Goal: Information Seeking & Learning: Find specific fact

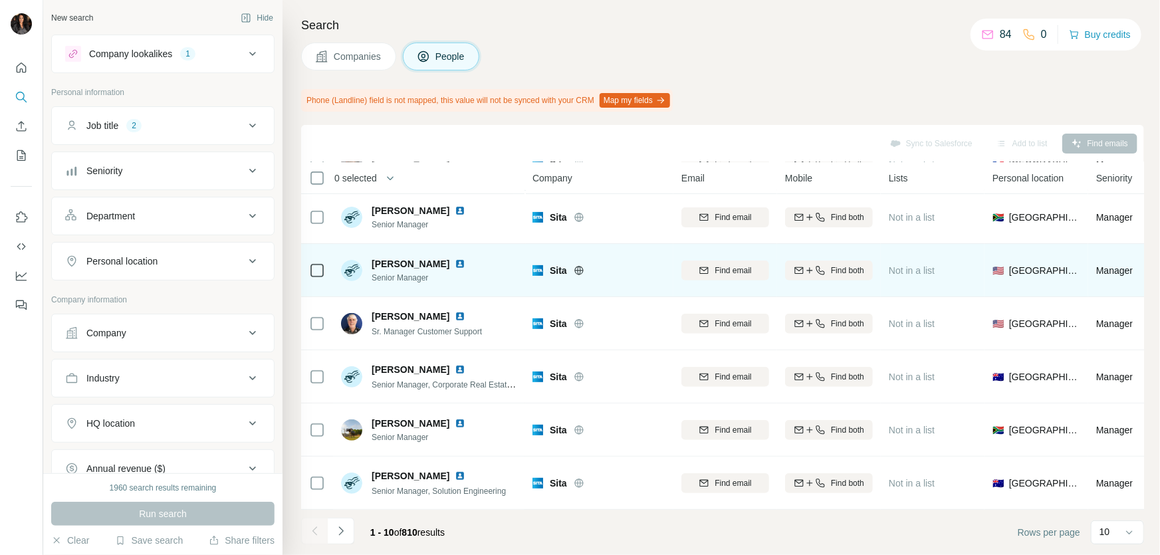
scroll to position [223, 0]
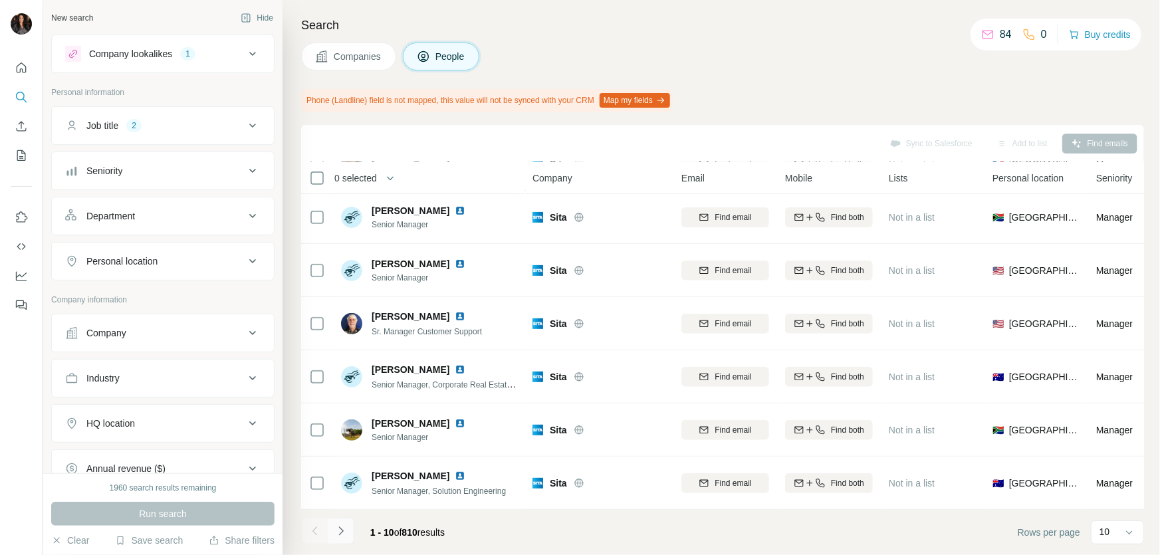
click at [344, 529] on icon "Navigate to next page" at bounding box center [340, 531] width 13 height 13
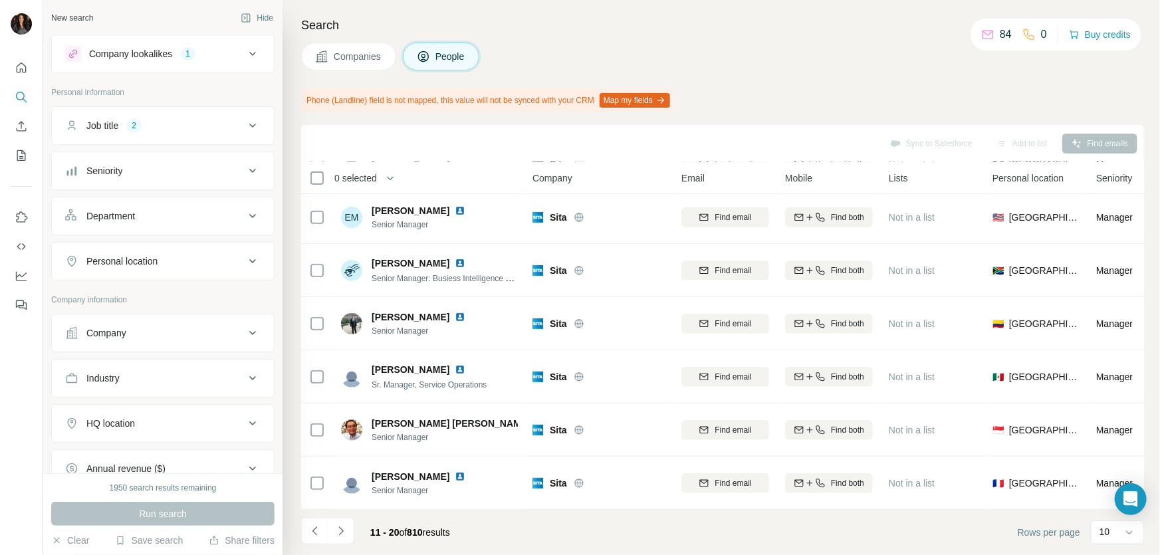
click at [342, 530] on icon "Navigate to next page" at bounding box center [340, 531] width 5 height 9
click at [341, 533] on icon "Navigate to next page" at bounding box center [340, 531] width 13 height 13
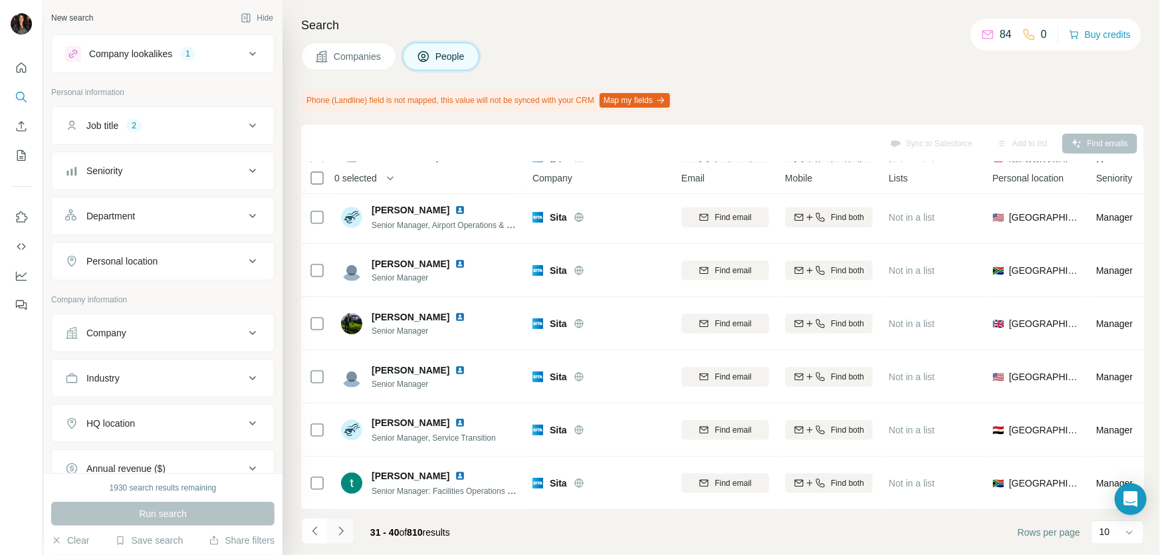
click at [342, 531] on icon "Navigate to next page" at bounding box center [340, 531] width 5 height 9
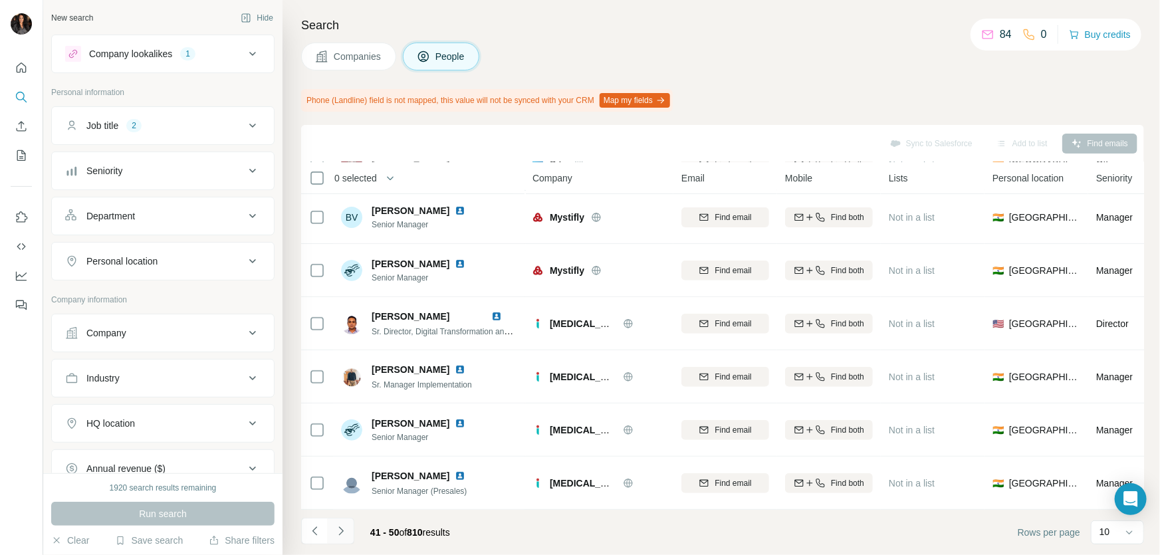
click at [345, 531] on icon "Navigate to next page" at bounding box center [340, 531] width 13 height 13
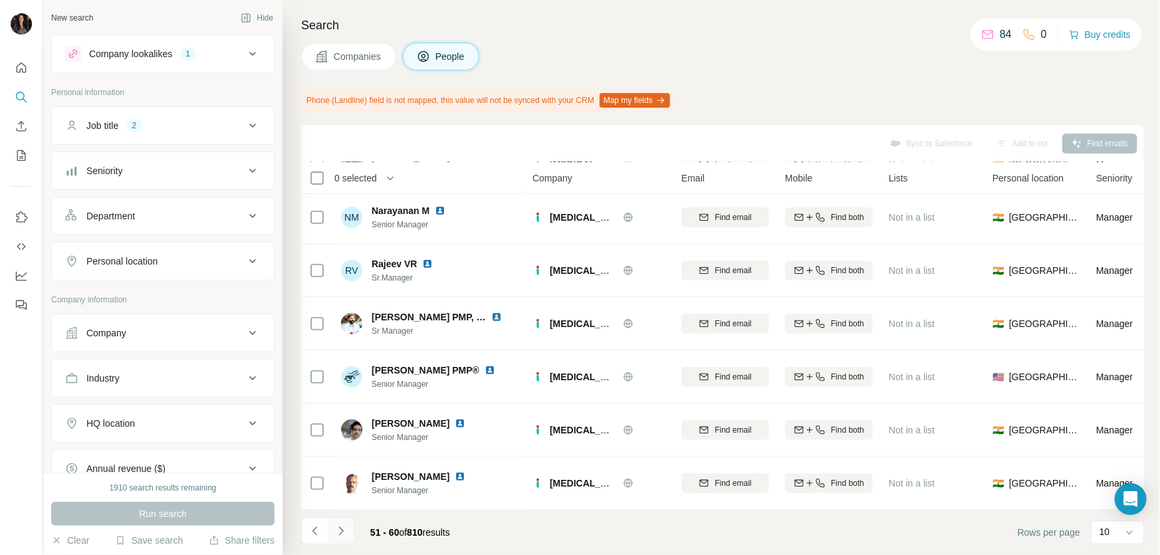
click at [346, 529] on icon "Navigate to next page" at bounding box center [340, 531] width 13 height 13
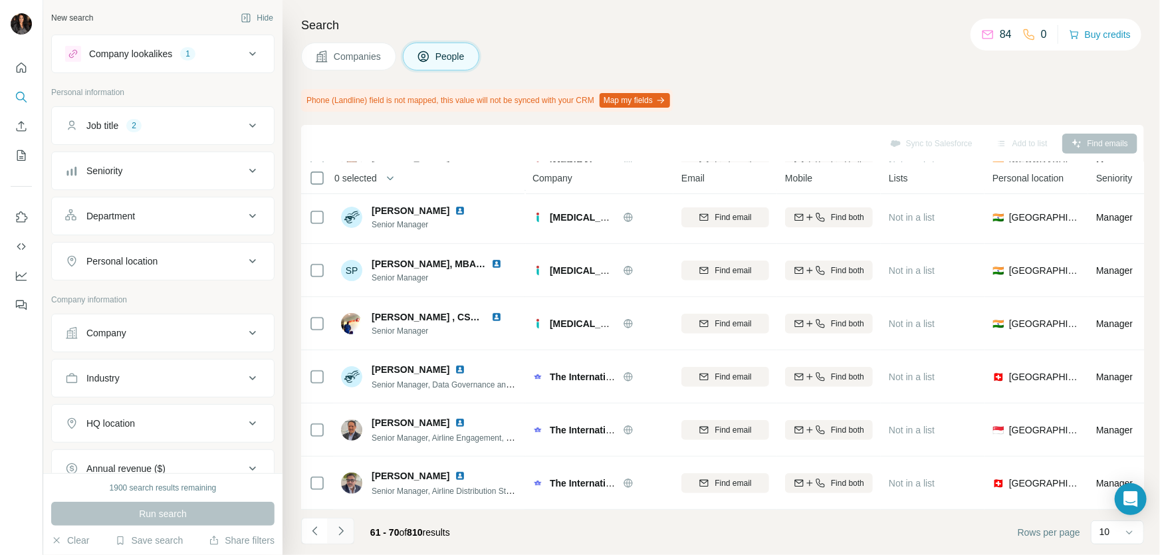
click at [346, 525] on icon "Navigate to next page" at bounding box center [340, 531] width 13 height 13
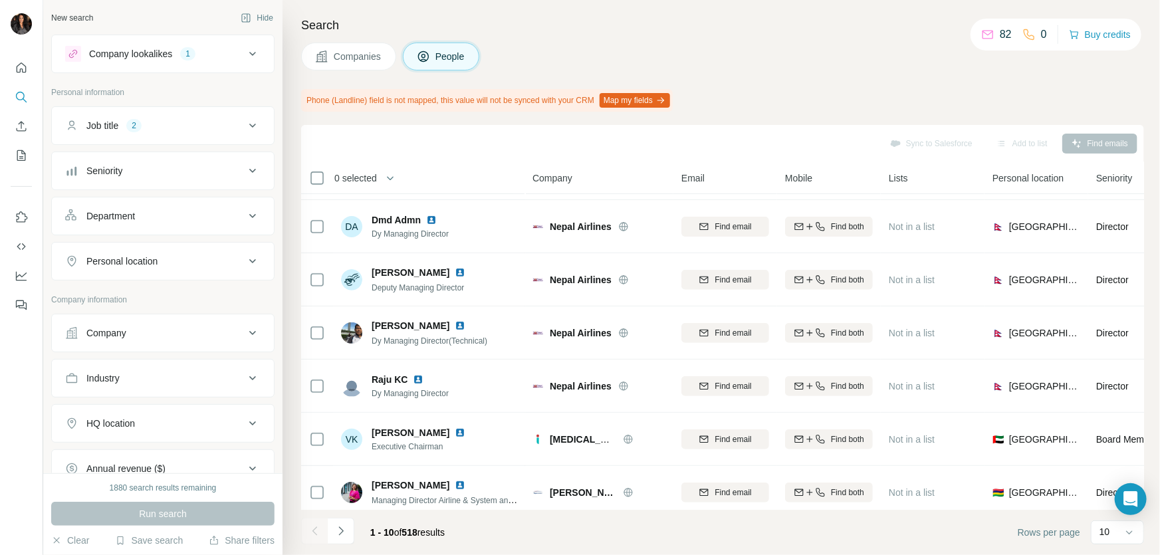
scroll to position [223, 0]
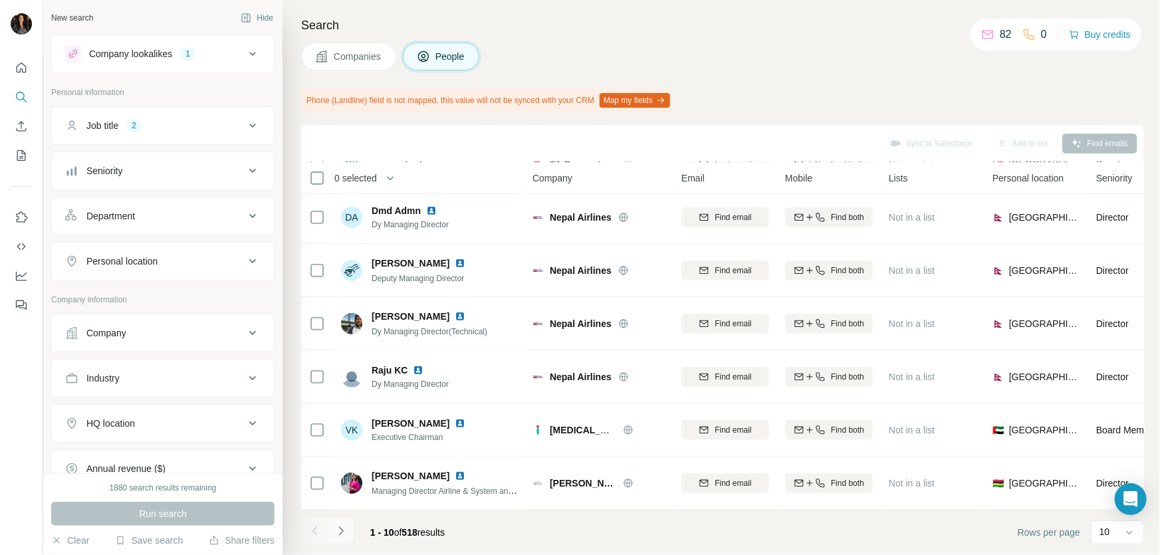
click at [338, 532] on icon "Navigate to next page" at bounding box center [340, 531] width 13 height 13
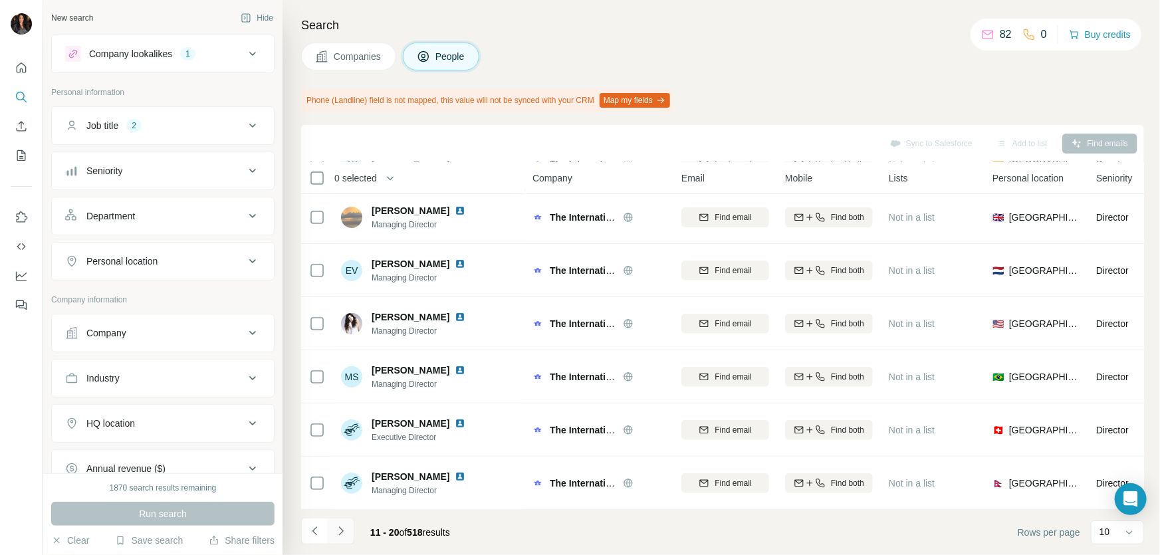
click at [338, 532] on icon "Navigate to next page" at bounding box center [340, 531] width 13 height 13
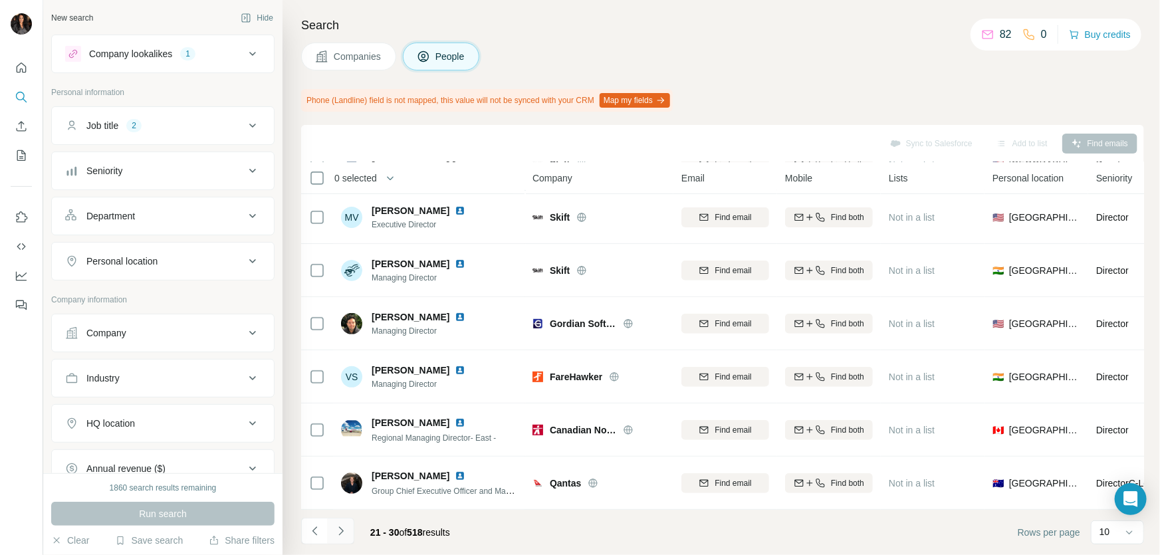
click at [338, 532] on icon "Navigate to next page" at bounding box center [340, 531] width 13 height 13
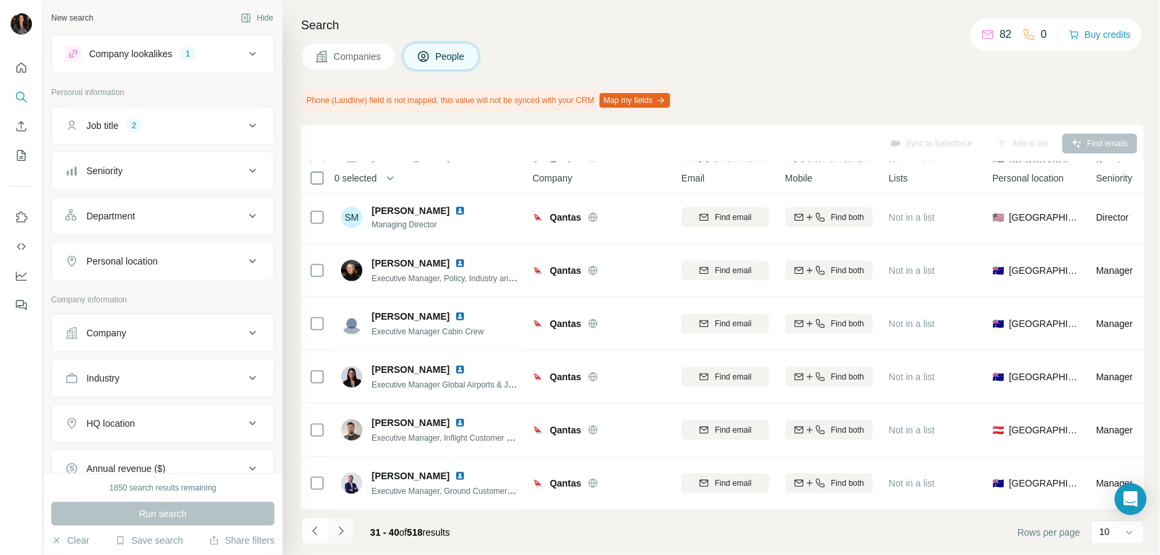
click at [338, 532] on icon "Navigate to next page" at bounding box center [340, 531] width 13 height 13
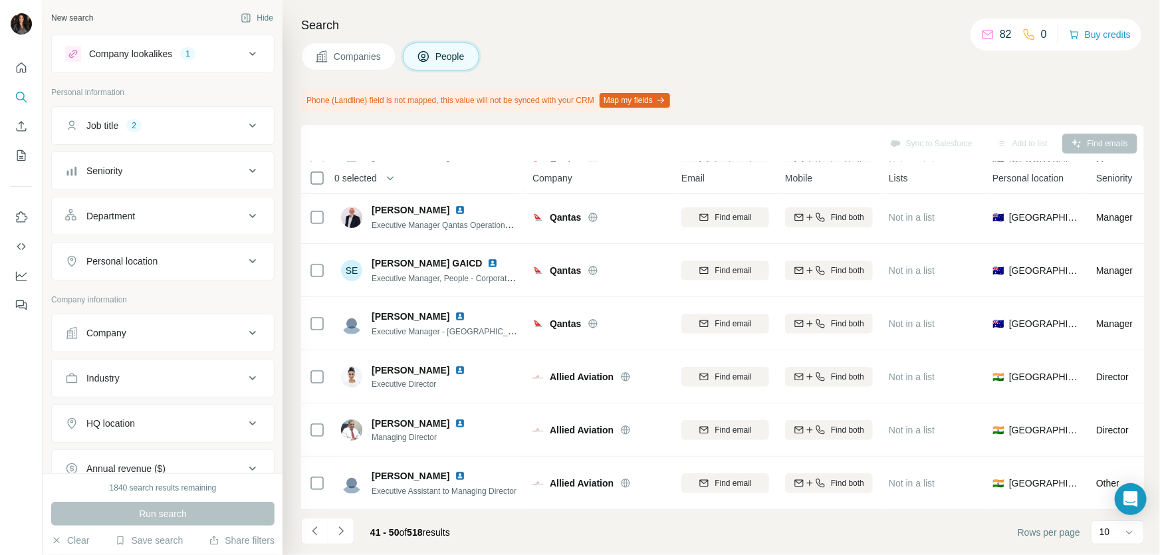
click at [242, 202] on button "Department" at bounding box center [163, 216] width 222 height 32
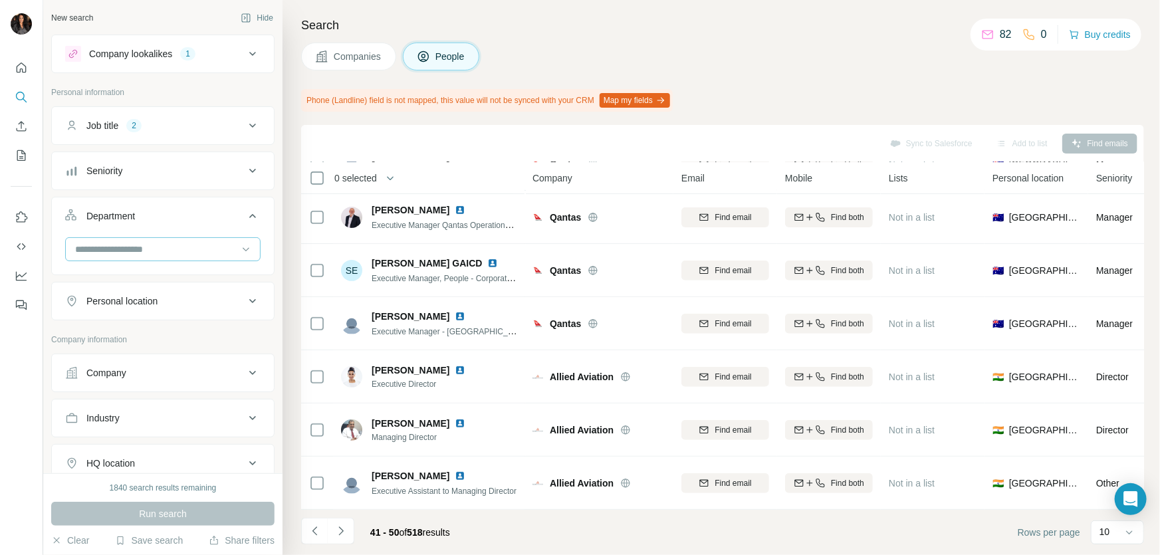
click at [166, 246] on input at bounding box center [156, 249] width 164 height 15
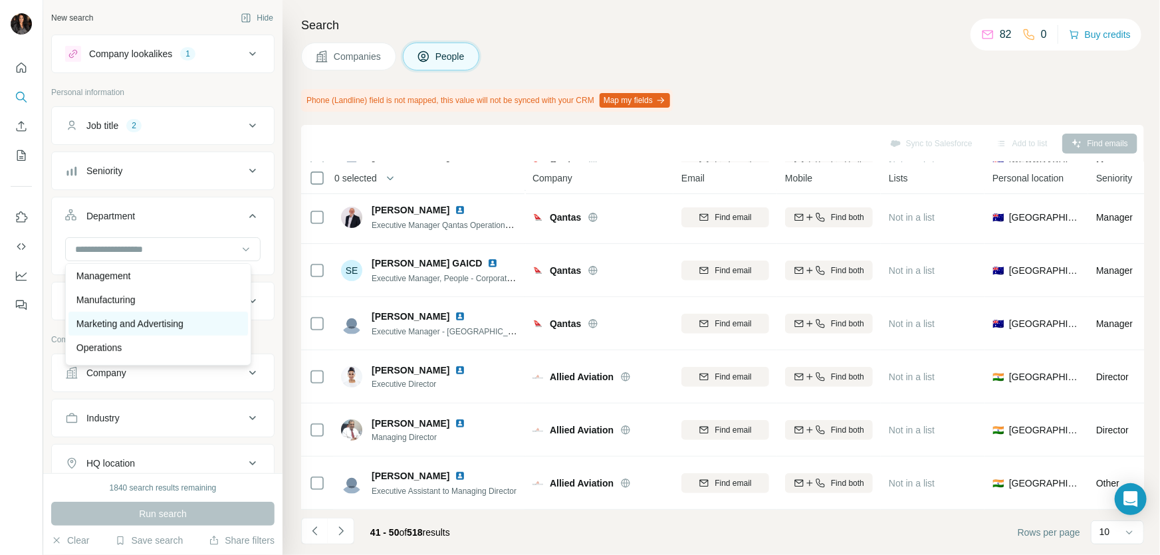
click at [172, 325] on p "Marketing and Advertising" at bounding box center [129, 323] width 107 height 13
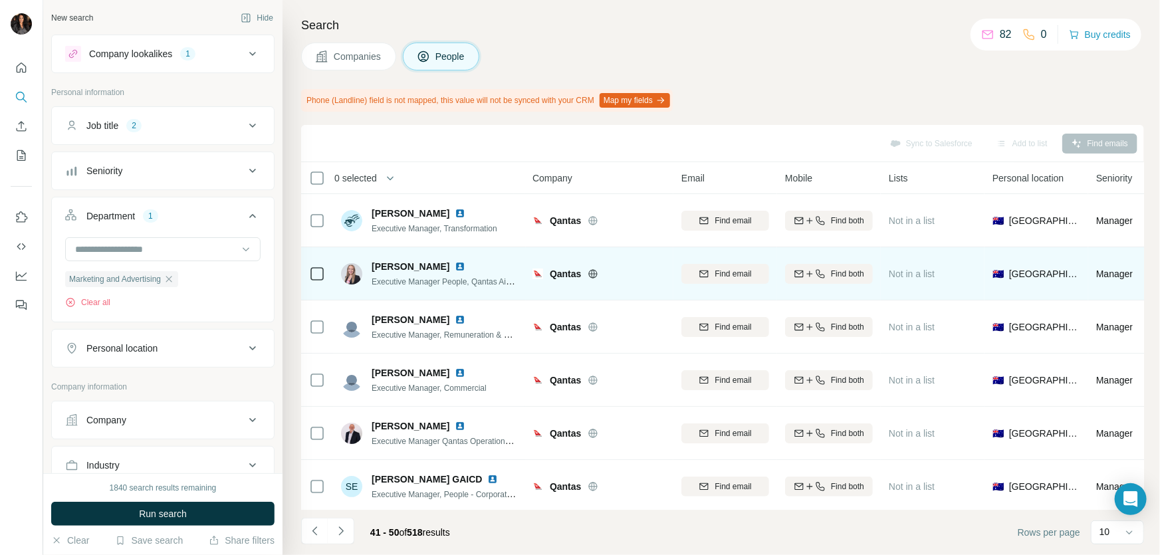
drag, startPoint x: 372, startPoint y: 265, endPoint x: 455, endPoint y: 266, distance: 82.5
click at [450, 266] on span "[PERSON_NAME]" at bounding box center [411, 266] width 78 height 13
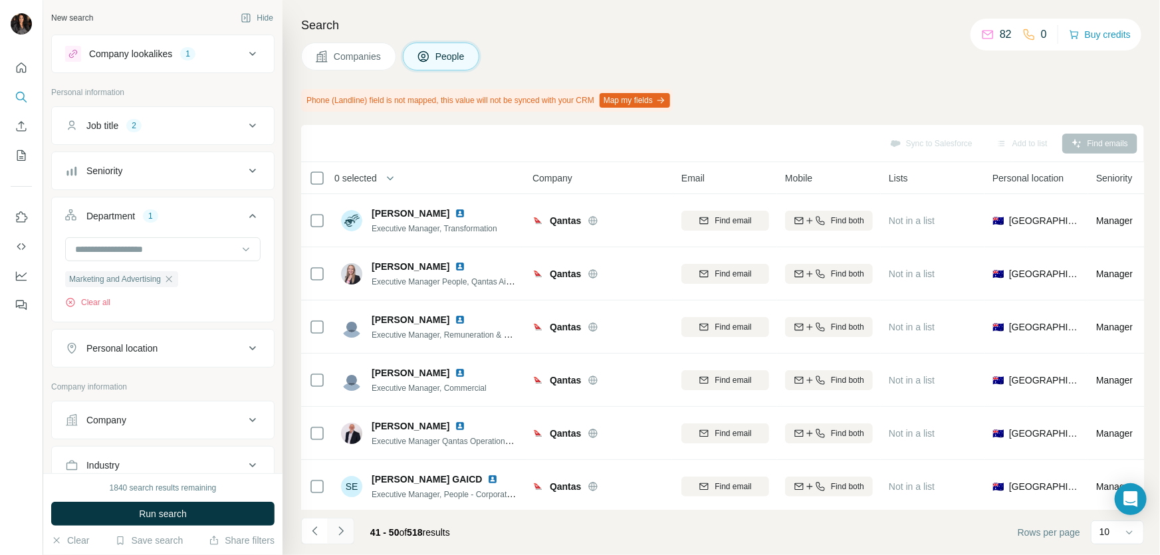
click at [340, 527] on icon "Navigate to next page" at bounding box center [340, 531] width 5 height 9
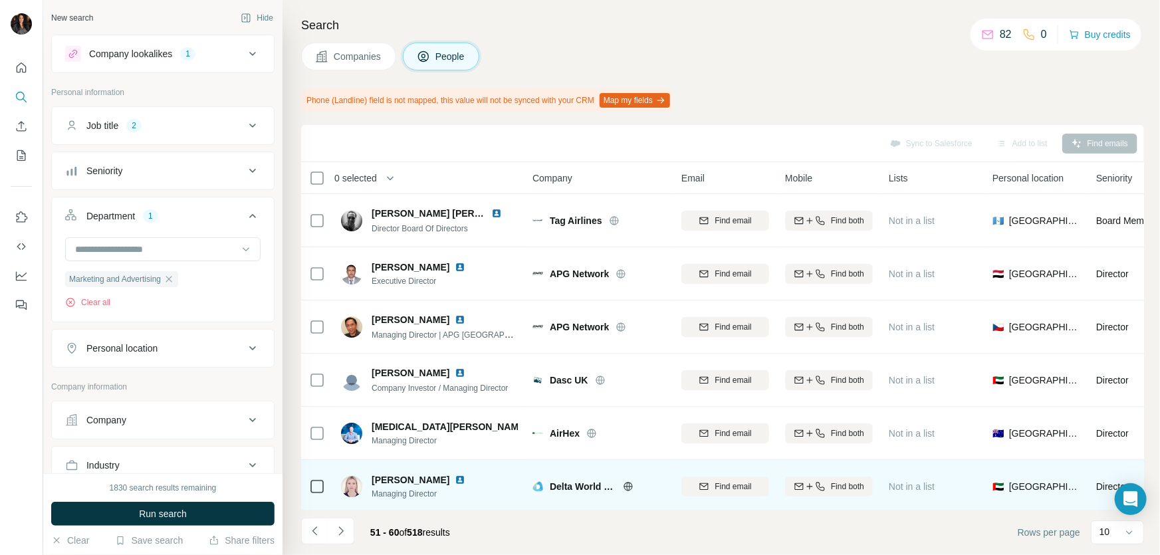
scroll to position [223, 0]
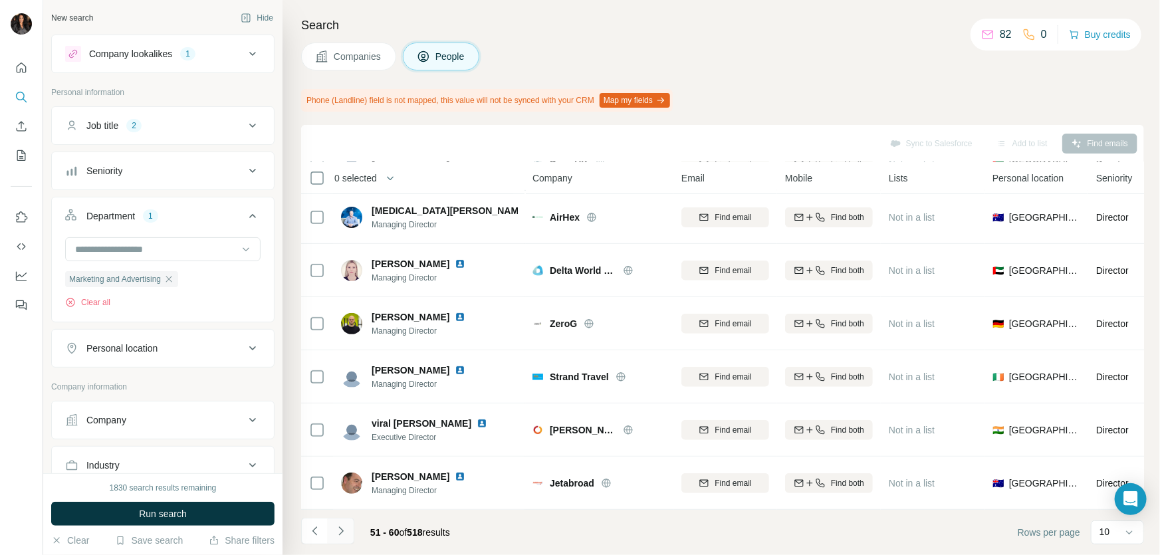
click at [337, 531] on icon "Navigate to next page" at bounding box center [340, 531] width 13 height 13
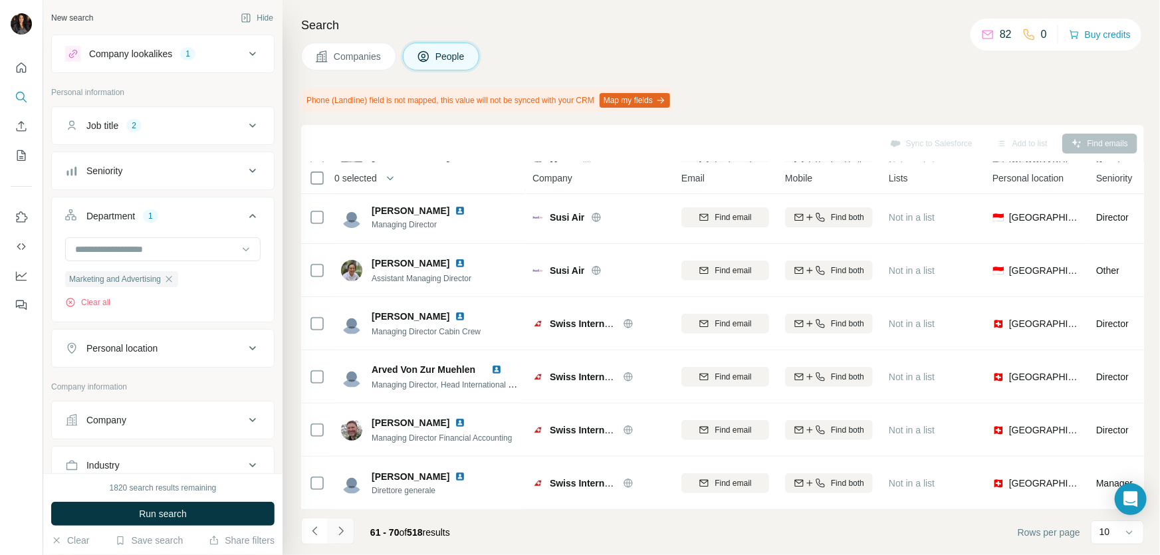
click at [343, 532] on icon "Navigate to next page" at bounding box center [340, 531] width 13 height 13
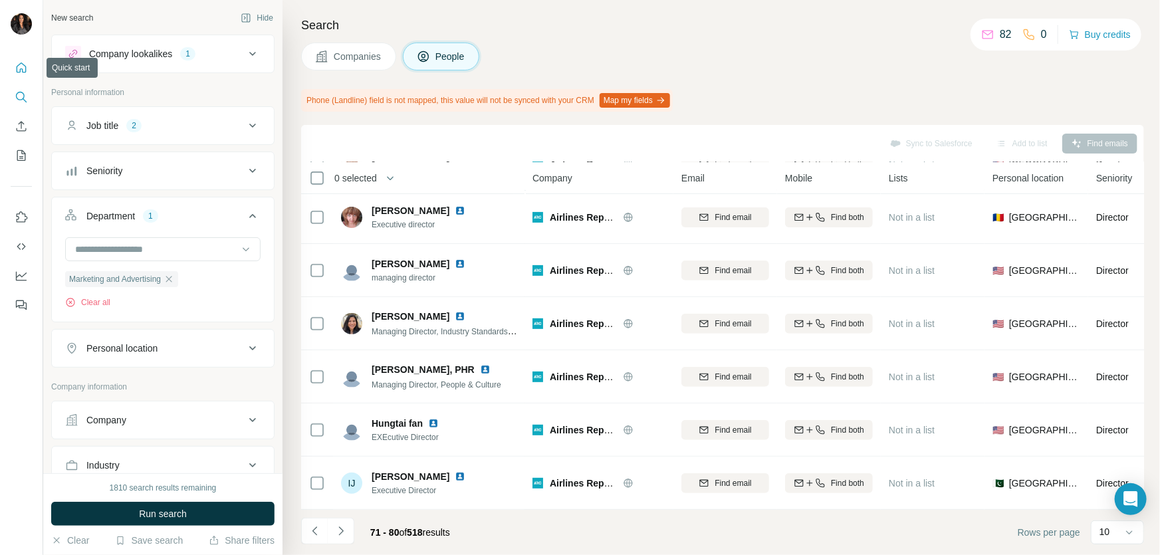
click at [23, 64] on icon "Quick start" at bounding box center [22, 68] width 10 height 10
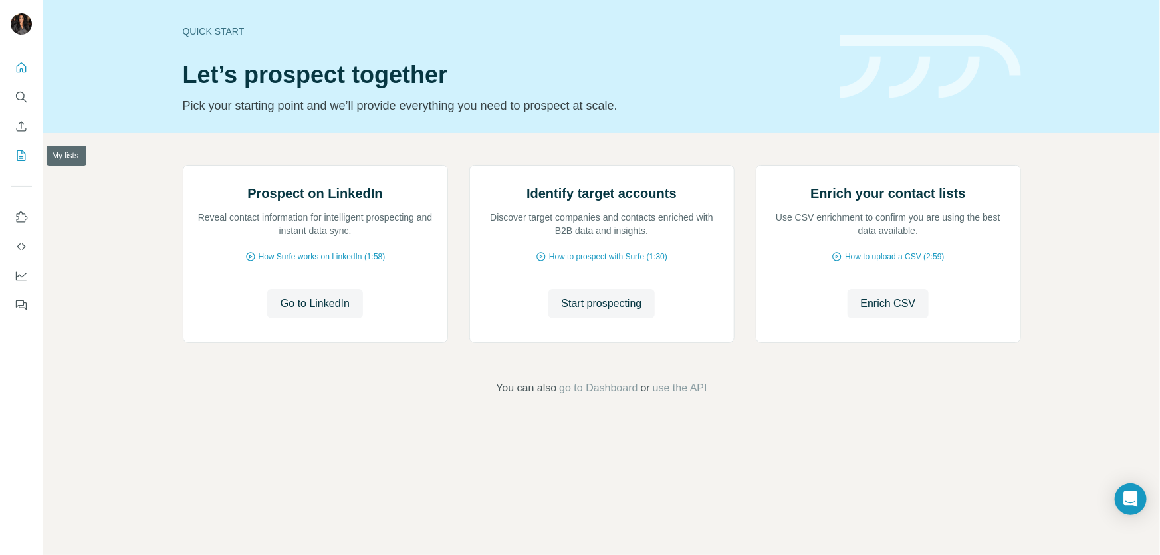
click at [17, 153] on icon "My lists" at bounding box center [21, 155] width 9 height 11
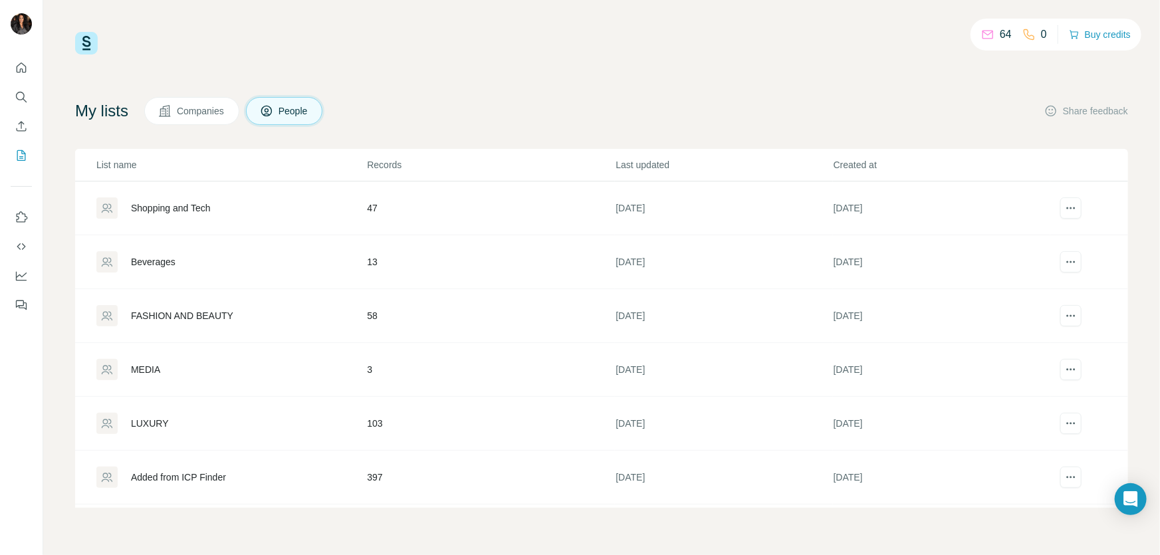
click at [226, 475] on div "Added from ICP Finder" at bounding box center [178, 477] width 95 height 13
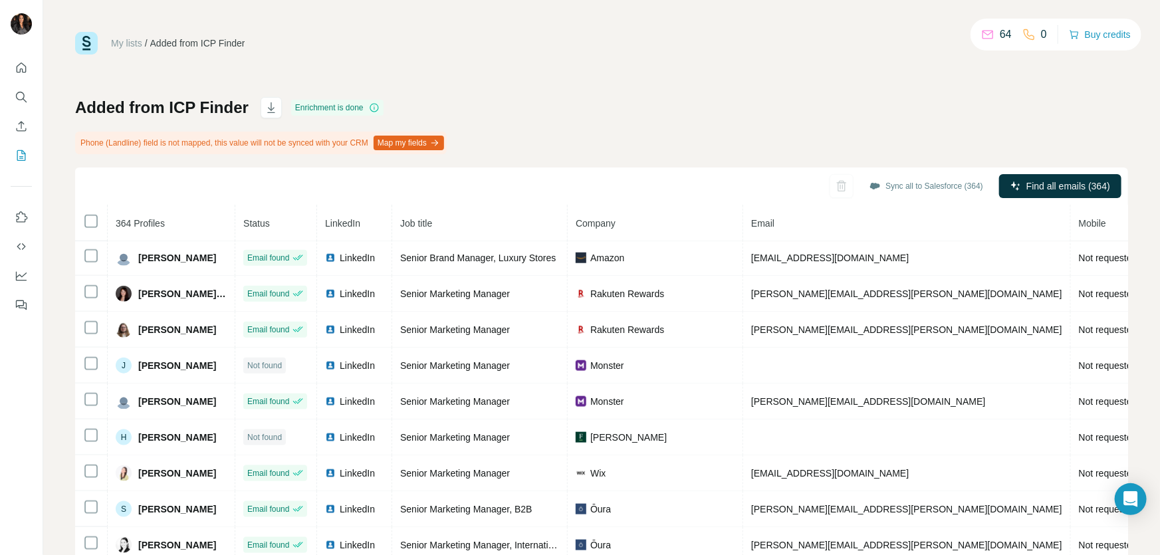
scroll to position [1111, 0]
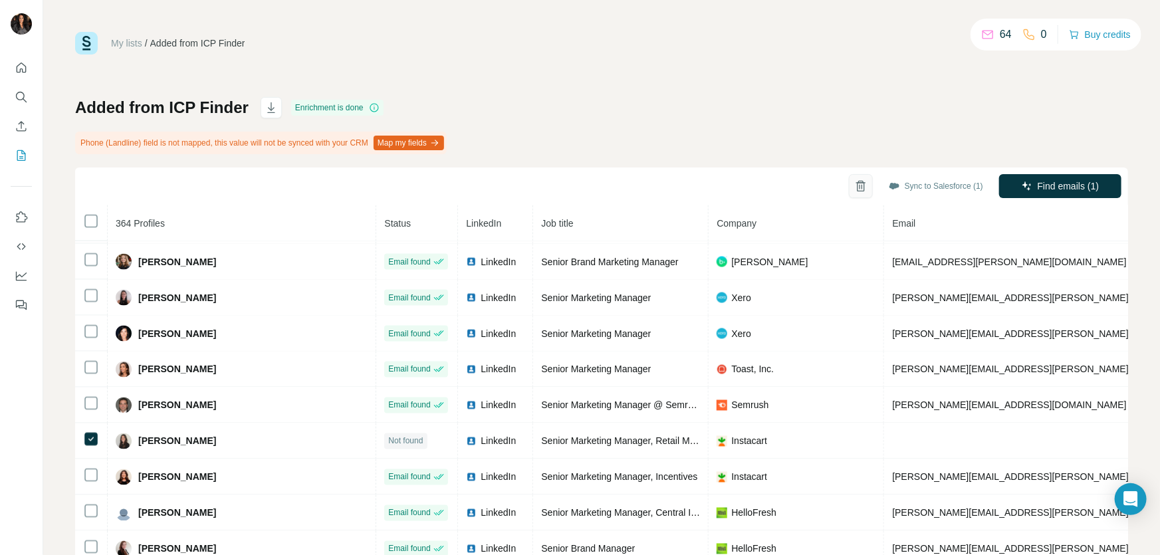
click at [855, 184] on icon "button" at bounding box center [861, 186] width 13 height 13
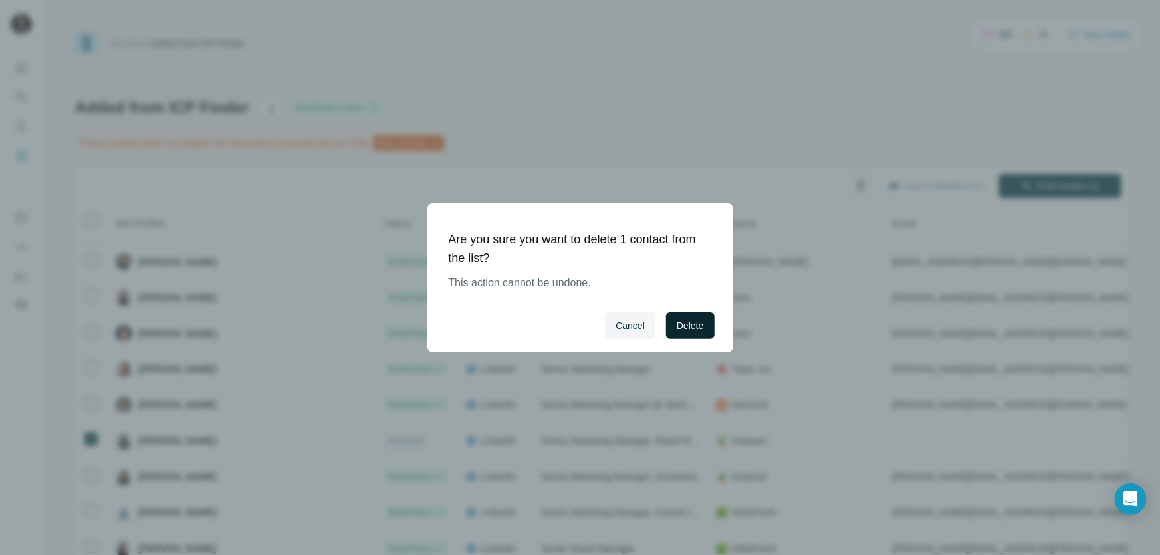
click at [679, 331] on span "Delete" at bounding box center [690, 325] width 27 height 13
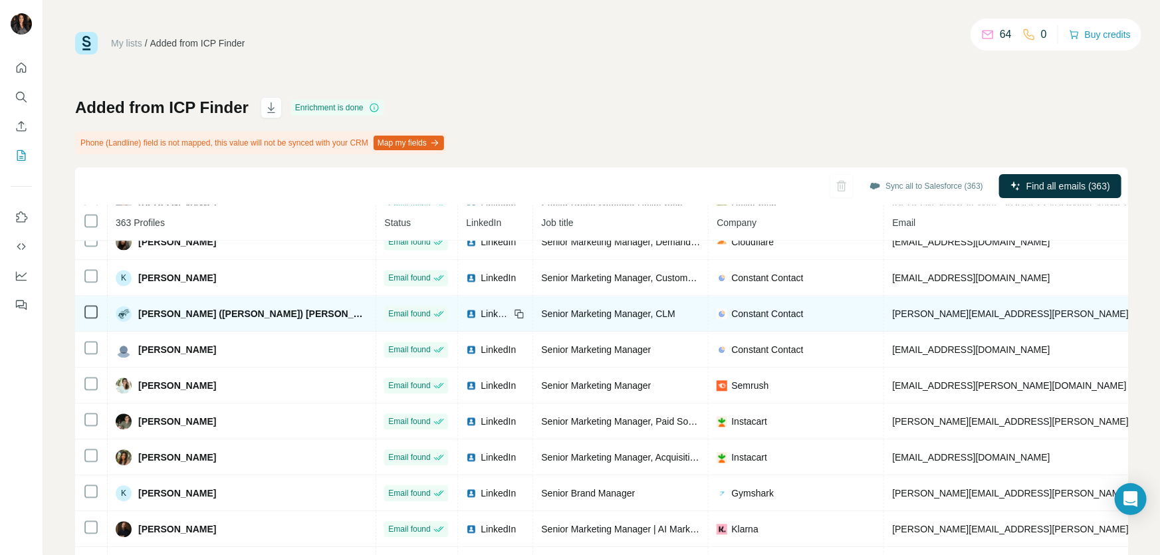
scroll to position [1466, 0]
